Goal: Task Accomplishment & Management: Manage account settings

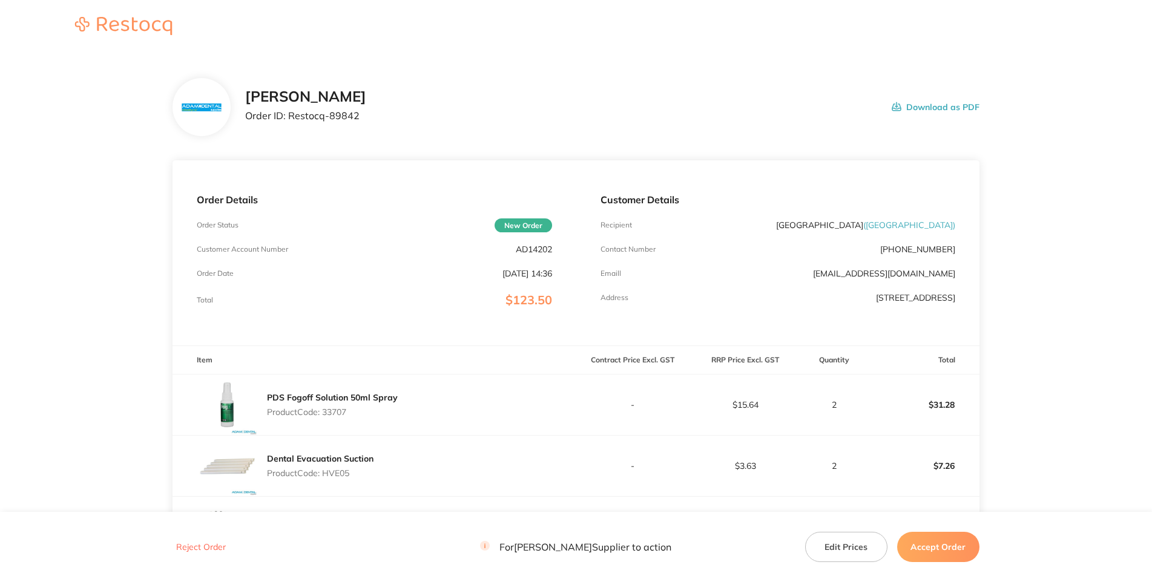
click at [366, 121] on p "Order ID: Restocq- 89842" at bounding box center [305, 115] width 121 height 11
click at [538, 254] on p "AD14202" at bounding box center [534, 250] width 36 height 10
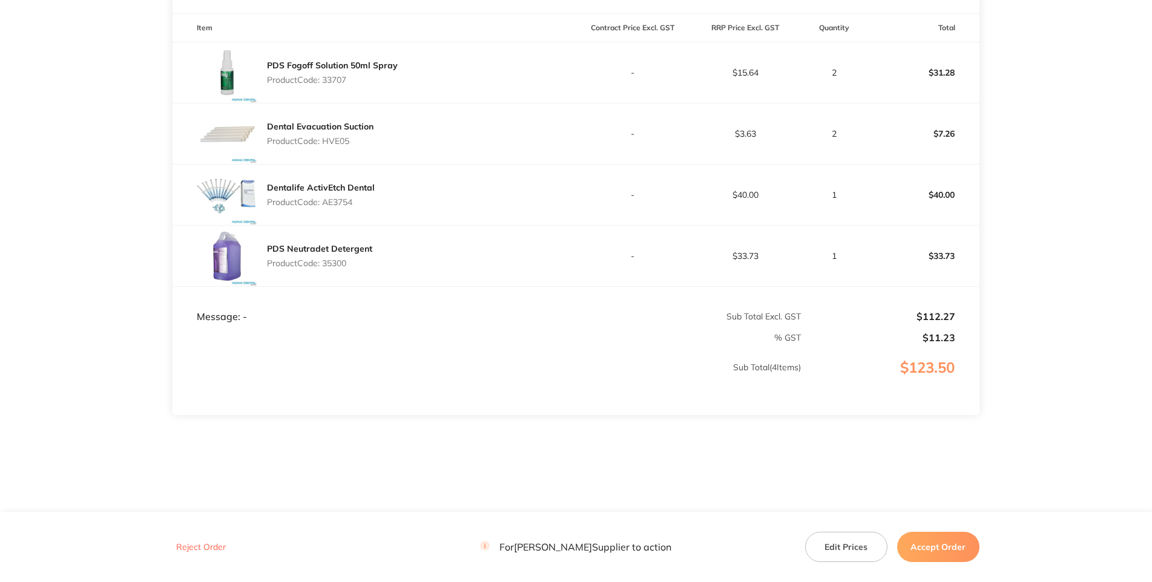
scroll to position [174, 0]
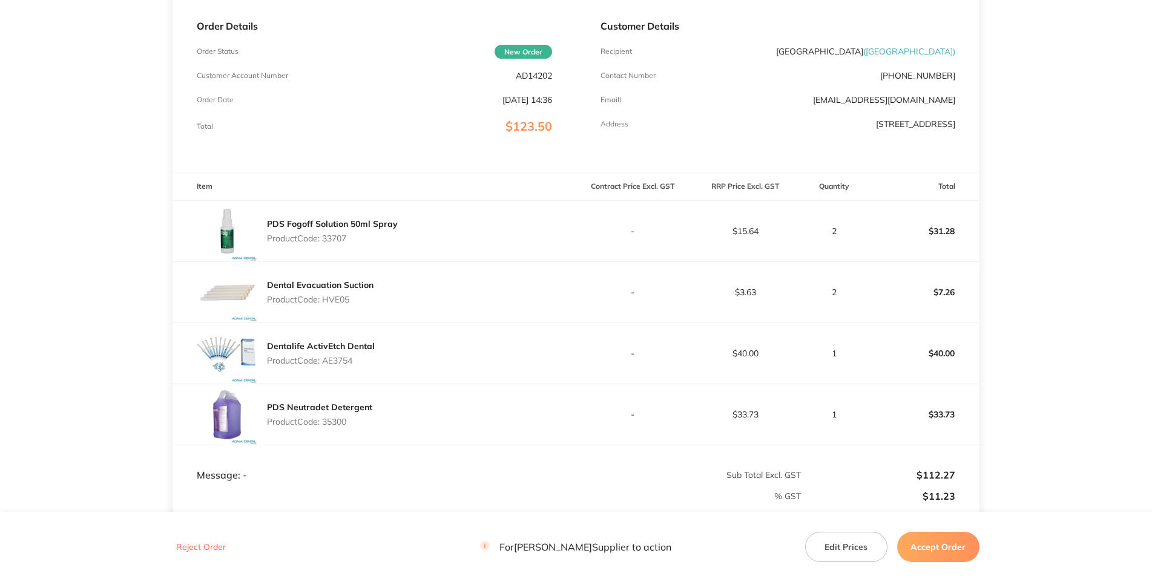
click at [334, 243] on p "Product Code: 33707" at bounding box center [332, 239] width 131 height 10
click at [333, 243] on p "Product Code: 33707" at bounding box center [332, 239] width 131 height 10
click at [384, 262] on div "PDS Fogoff Solution 50ml Spray Product Code: 33707" at bounding box center [374, 231] width 403 height 61
click at [343, 243] on p "Product Code: 33707" at bounding box center [332, 239] width 131 height 10
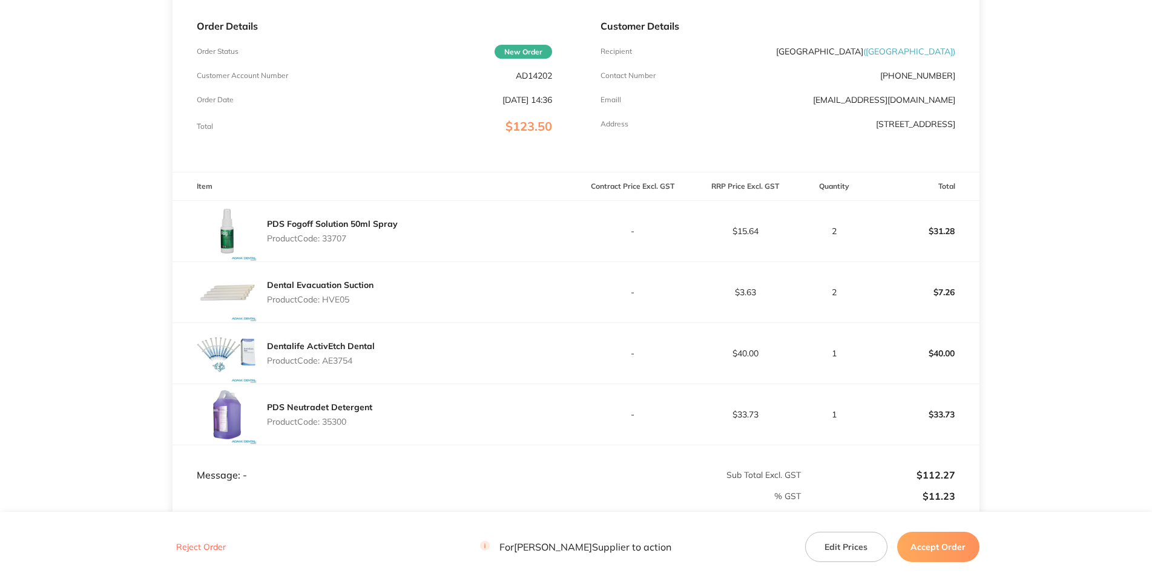
click at [335, 305] on p "Product Code: HVE05" at bounding box center [320, 300] width 107 height 10
click at [343, 243] on p "Product Code: 33707" at bounding box center [332, 239] width 131 height 10
click at [546, 81] on p "AD14202" at bounding box center [534, 76] width 36 height 10
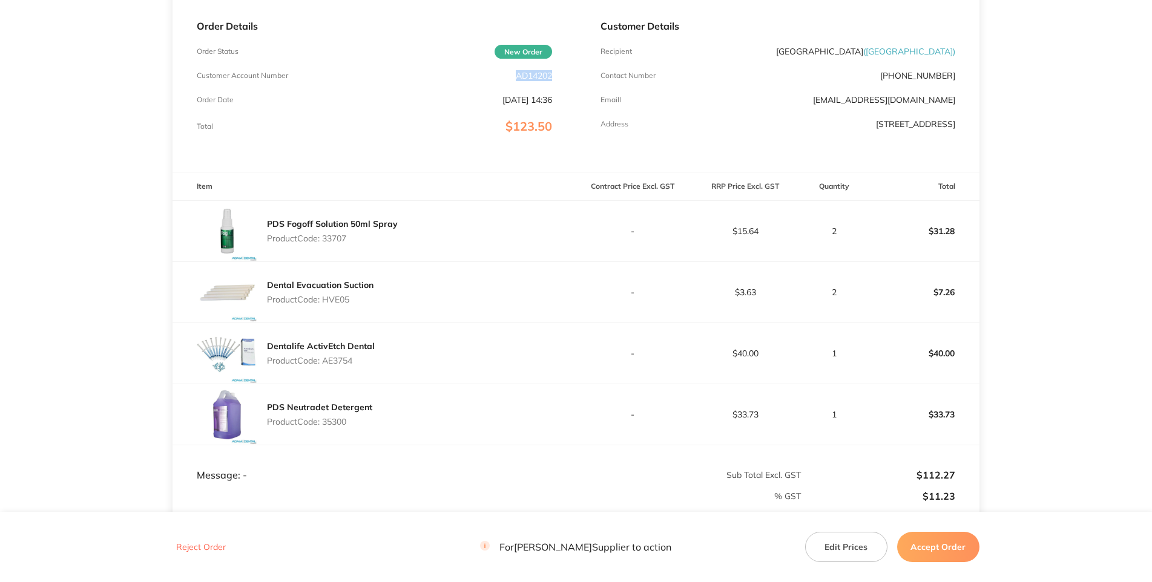
click at [546, 81] on p "AD14202" at bounding box center [534, 76] width 36 height 10
click at [328, 243] on p "Product Code: 33707" at bounding box center [332, 239] width 131 height 10
click at [340, 305] on p "Product Code: HVE05" at bounding box center [320, 300] width 107 height 10
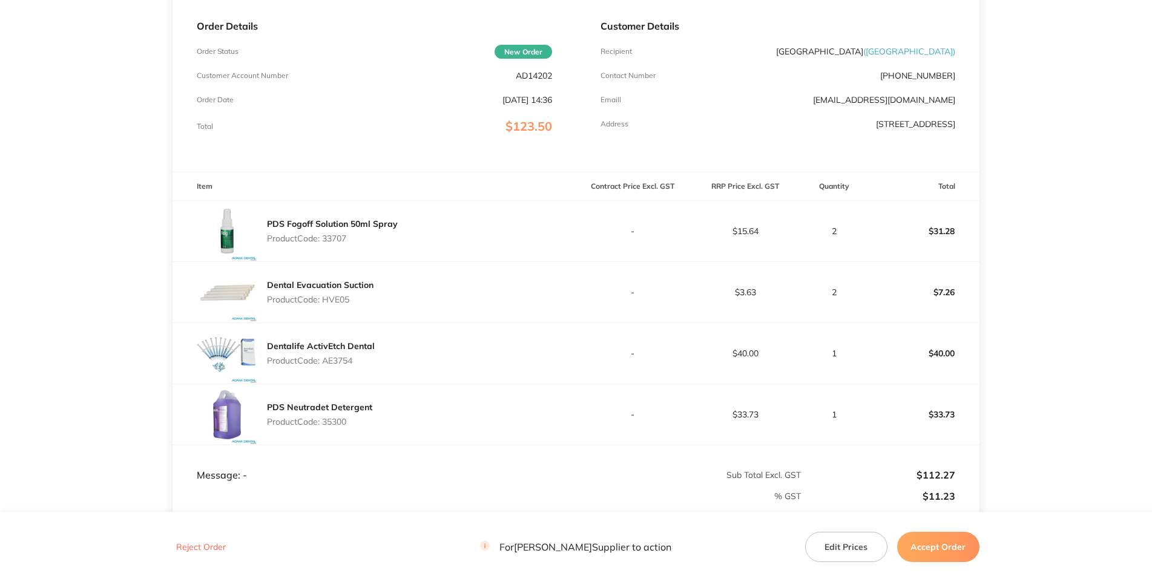
click at [417, 323] on div "Dental Evacuation Suction Product Code: HVE05" at bounding box center [374, 292] width 403 height 61
click at [334, 366] on p "Product Code: AE3754" at bounding box center [321, 361] width 108 height 10
click at [334, 427] on p "Product Code: 35300" at bounding box center [319, 422] width 105 height 10
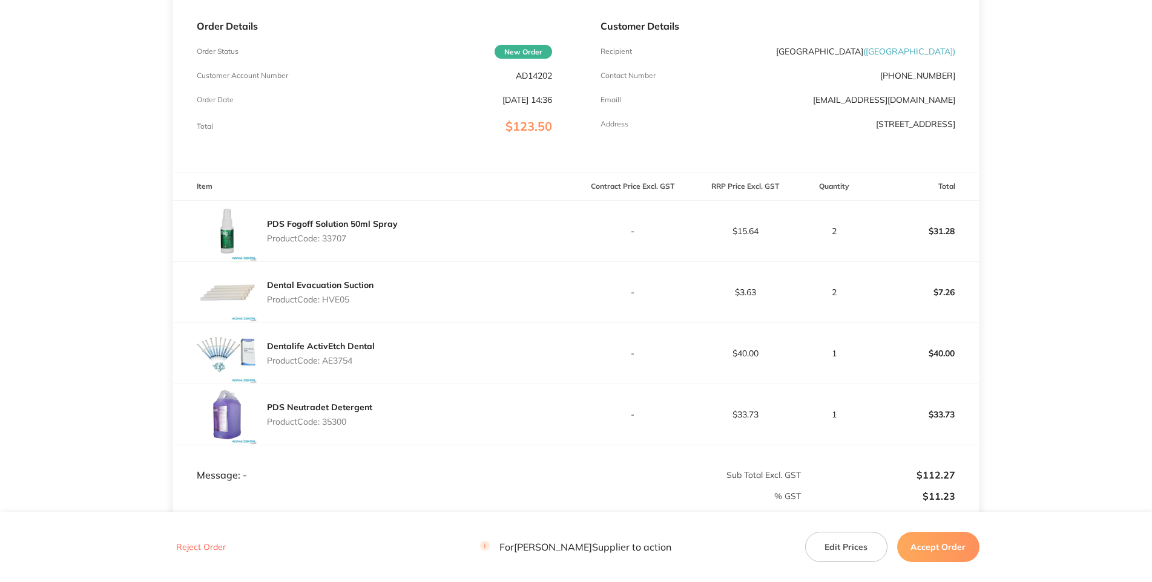
click at [1072, 363] on main "[PERSON_NAME] Order ID: Restocq- 89842 Download as PDF Order Details Order Stat…" at bounding box center [576, 275] width 1152 height 791
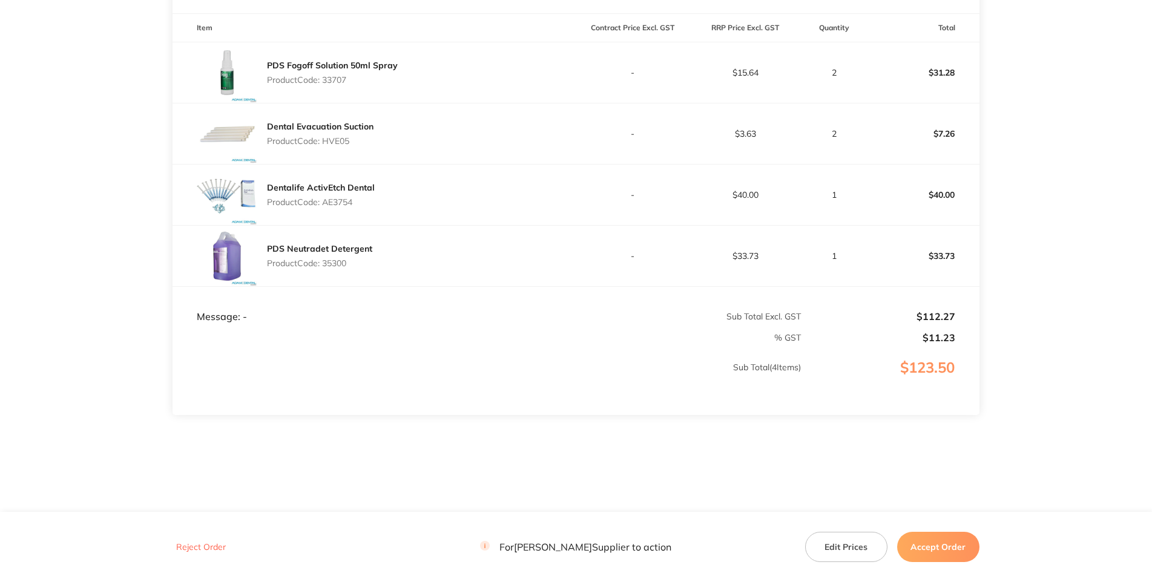
click at [1089, 313] on main "[PERSON_NAME] Order ID: Restocq- 89842 Download as PDF Order Details Order Stat…" at bounding box center [576, 117] width 1152 height 791
click at [927, 555] on button "Accept Order" at bounding box center [938, 547] width 82 height 30
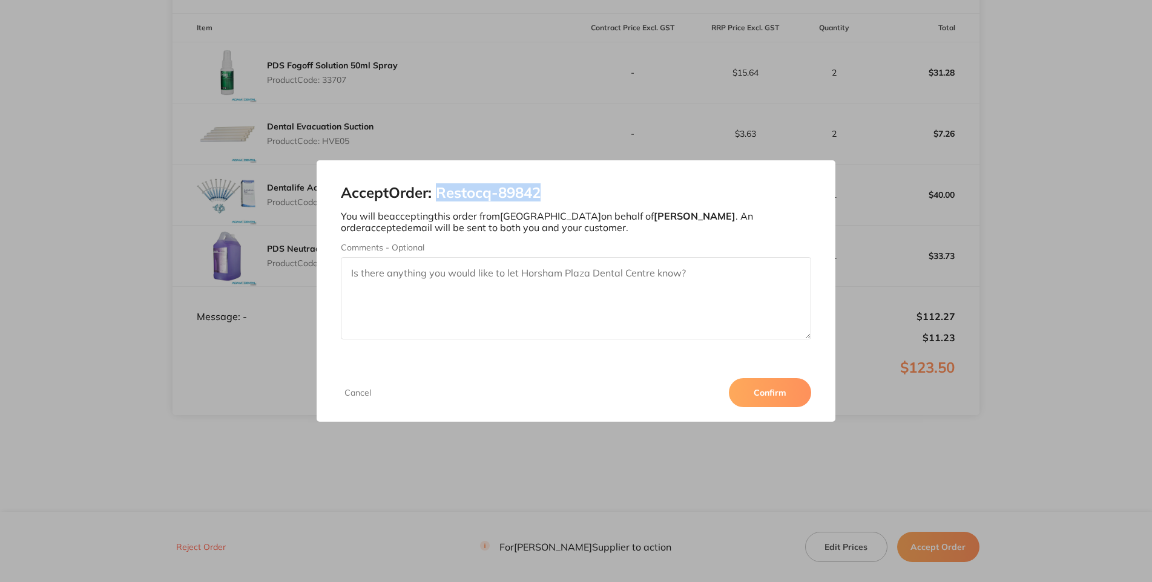
drag, startPoint x: 816, startPoint y: 324, endPoint x: 707, endPoint y: 320, distance: 109.1
click at [707, 202] on h2 "Accept Order: Restocq- 89842" at bounding box center [576, 193] width 470 height 17
click at [811, 407] on button "Confirm" at bounding box center [770, 392] width 82 height 29
